Goal: Information Seeking & Learning: Learn about a topic

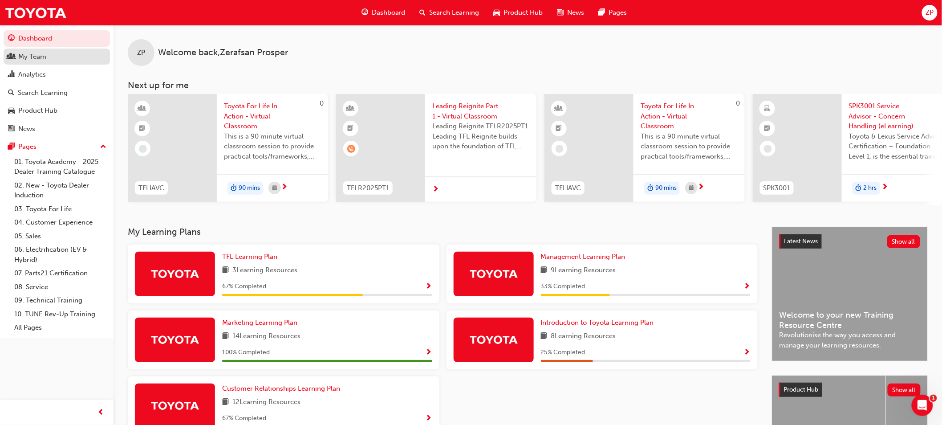
click at [52, 61] on div "My Team" at bounding box center [56, 56] width 97 height 11
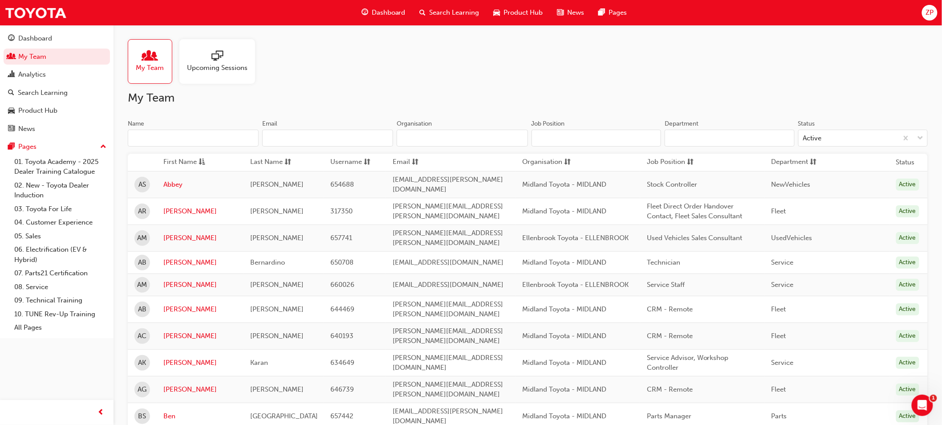
click at [231, 63] on span "Upcoming Sessions" at bounding box center [217, 68] width 61 height 10
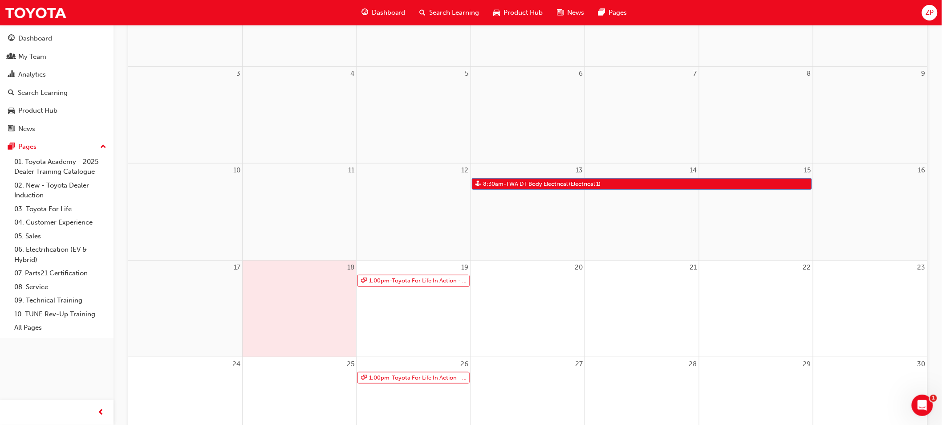
scroll to position [247, 0]
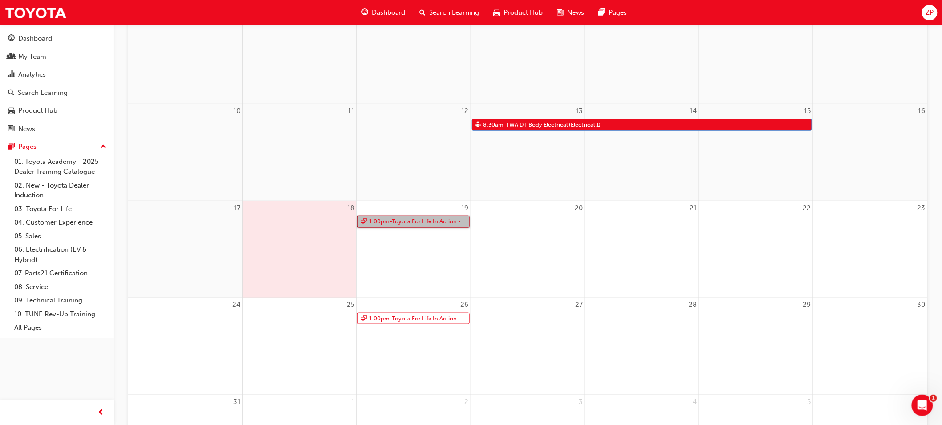
click at [377, 224] on link "1:00pm - Toyota For Life In Action - Virtual Classroom" at bounding box center [413, 221] width 112 height 12
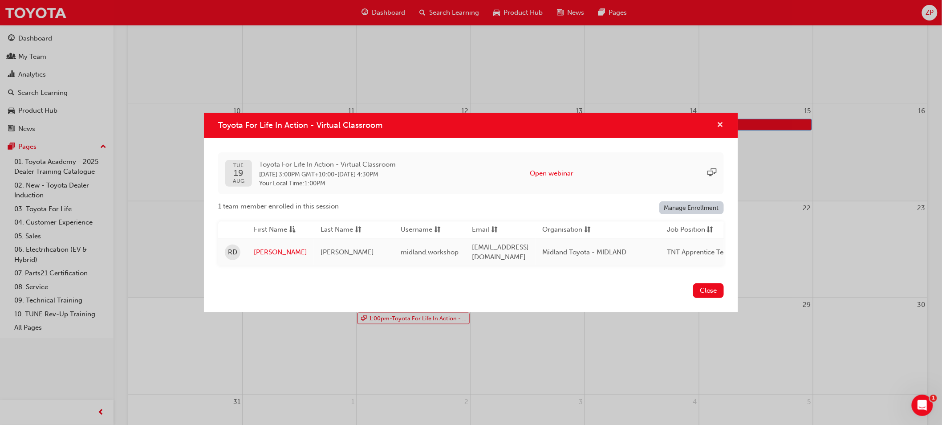
click at [723, 123] on span "cross-icon" at bounding box center [720, 126] width 7 height 8
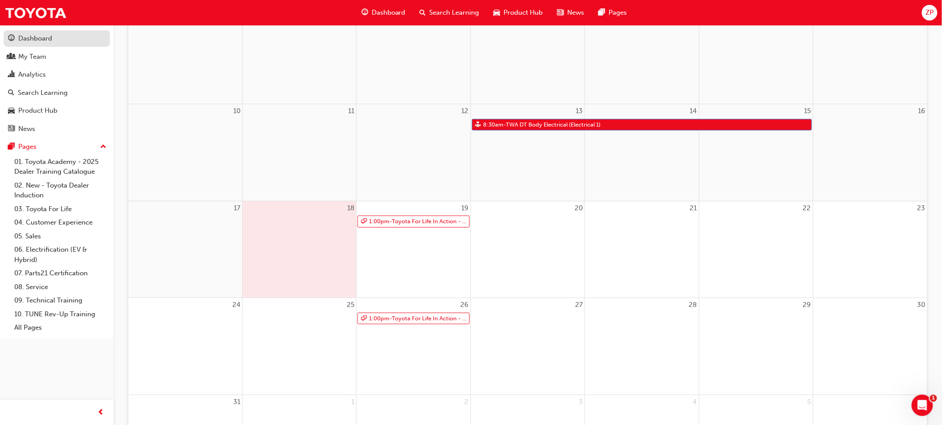
click at [23, 33] on div "Dashboard" at bounding box center [35, 38] width 34 height 10
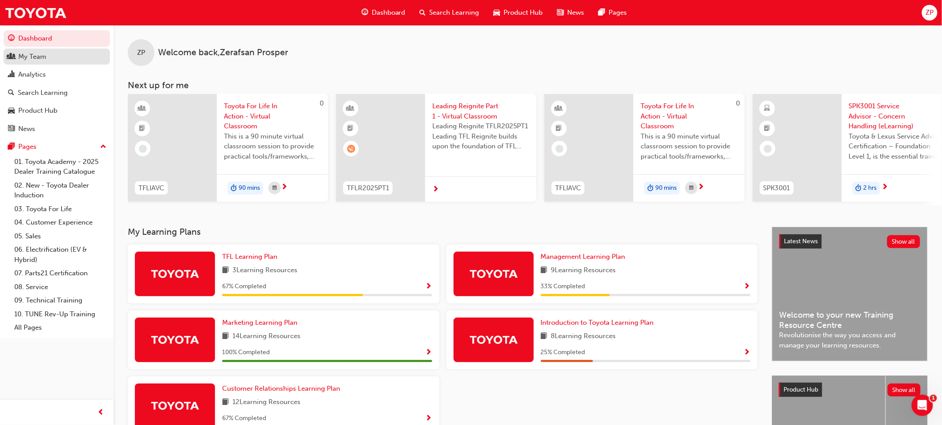
click at [56, 60] on div "My Team" at bounding box center [56, 56] width 97 height 11
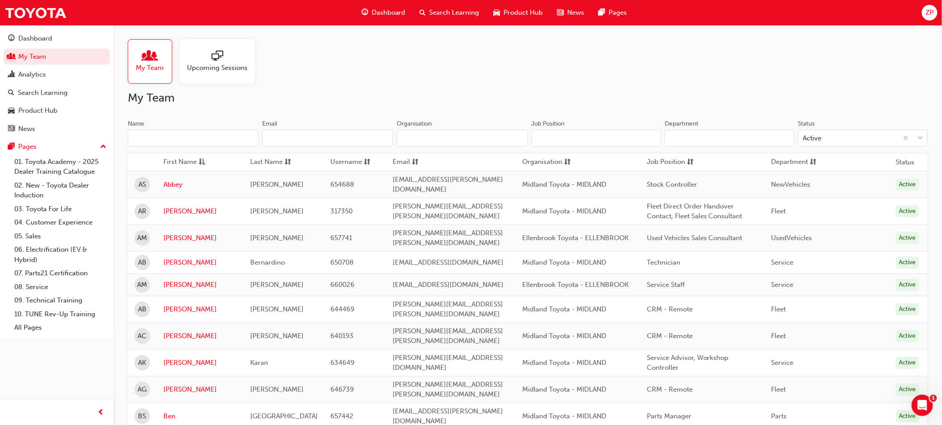
click at [179, 135] on input "Name" at bounding box center [193, 138] width 131 height 17
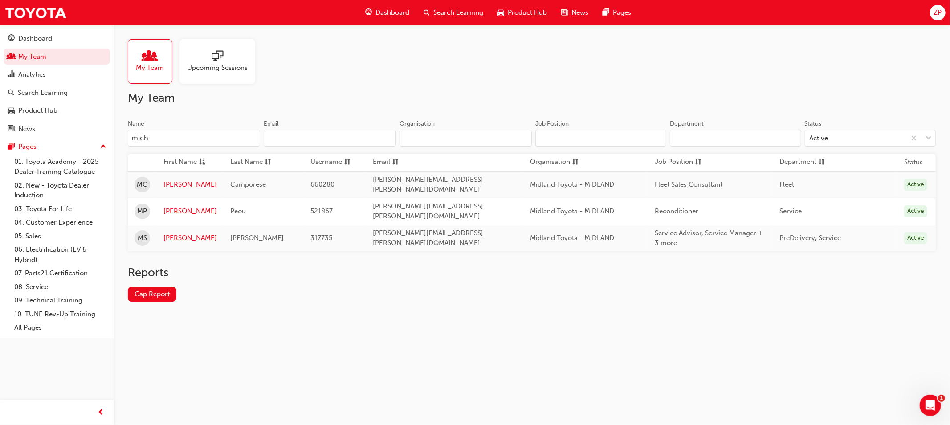
type input "micha"
click at [182, 180] on link "[PERSON_NAME]" at bounding box center [189, 184] width 53 height 10
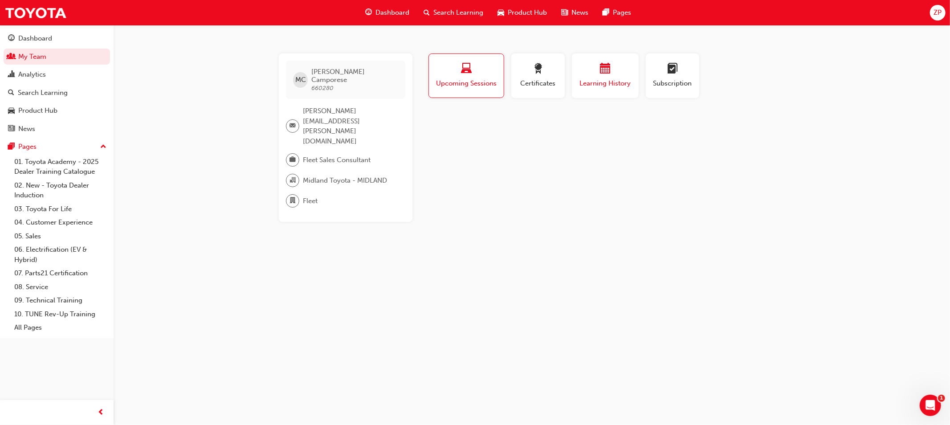
click at [607, 73] on span "calendar-icon" at bounding box center [605, 69] width 11 height 12
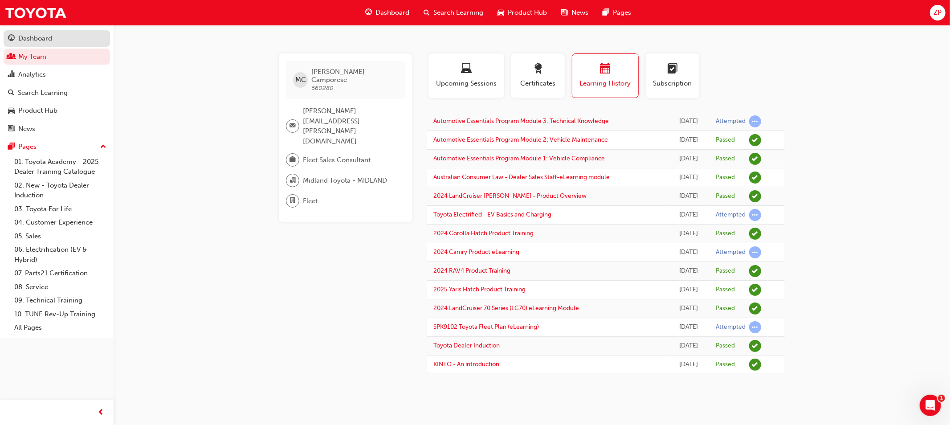
click at [25, 38] on div "Dashboard" at bounding box center [35, 38] width 34 height 10
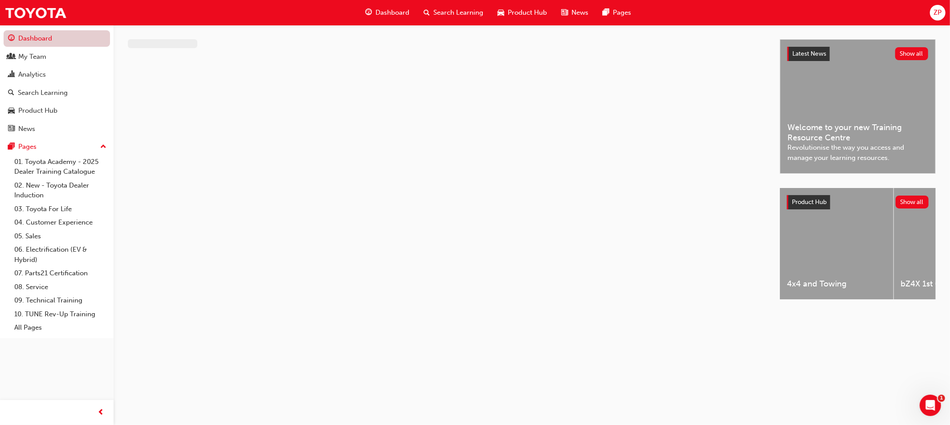
click at [19, 33] on link "Dashboard" at bounding box center [57, 38] width 106 height 16
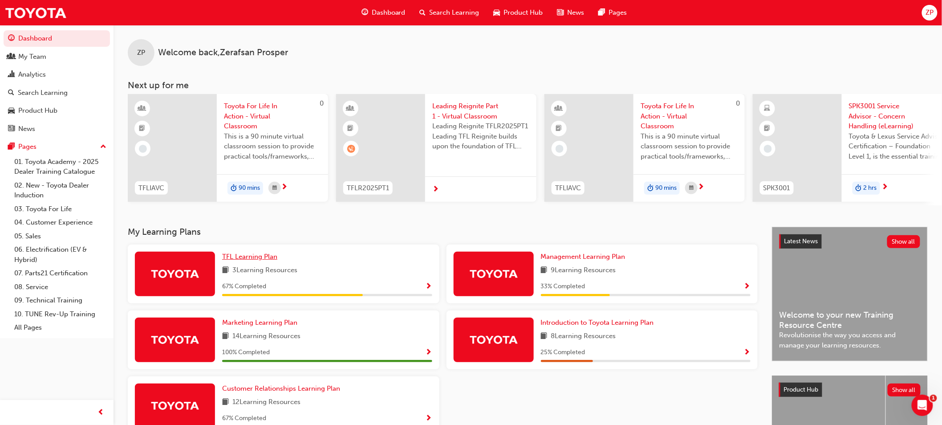
click at [272, 260] on span "TFL Learning Plan" at bounding box center [249, 256] width 55 height 8
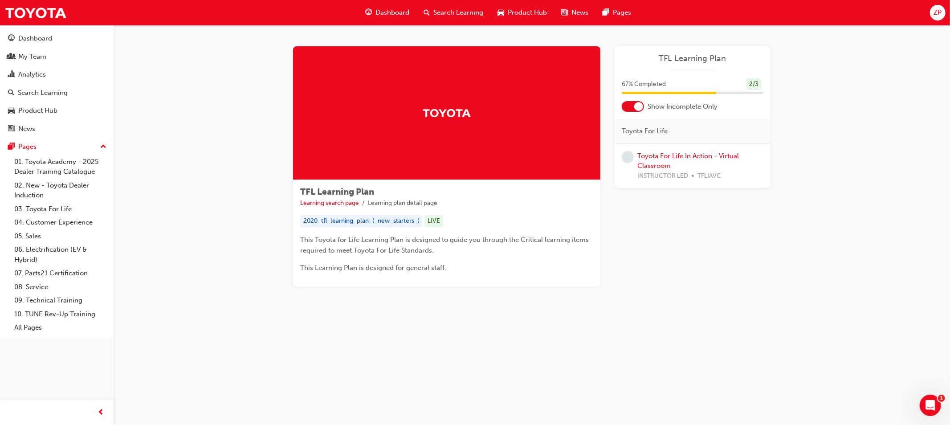
click at [625, 108] on div at bounding box center [632, 106] width 22 height 11
click at [673, 189] on link "Toyota Dealer Induction" at bounding box center [674, 191] width 74 height 8
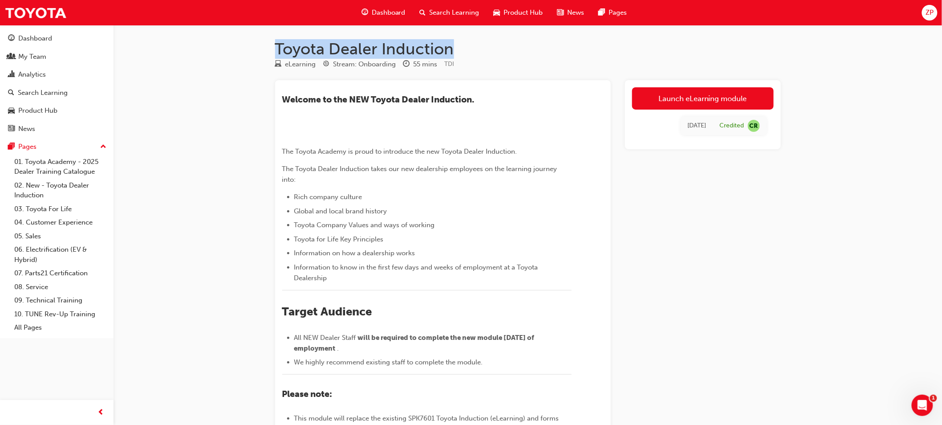
drag, startPoint x: 273, startPoint y: 45, endPoint x: 464, endPoint y: 51, distance: 191.1
click at [464, 51] on div "Toyota Dealer Induction eLearning Stream: Onboarding 55 mins TDI ​Welcome to th…" at bounding box center [528, 312] width 534 height 546
copy h1 "Toyota Dealer Induction"
